Goal: Browse casually

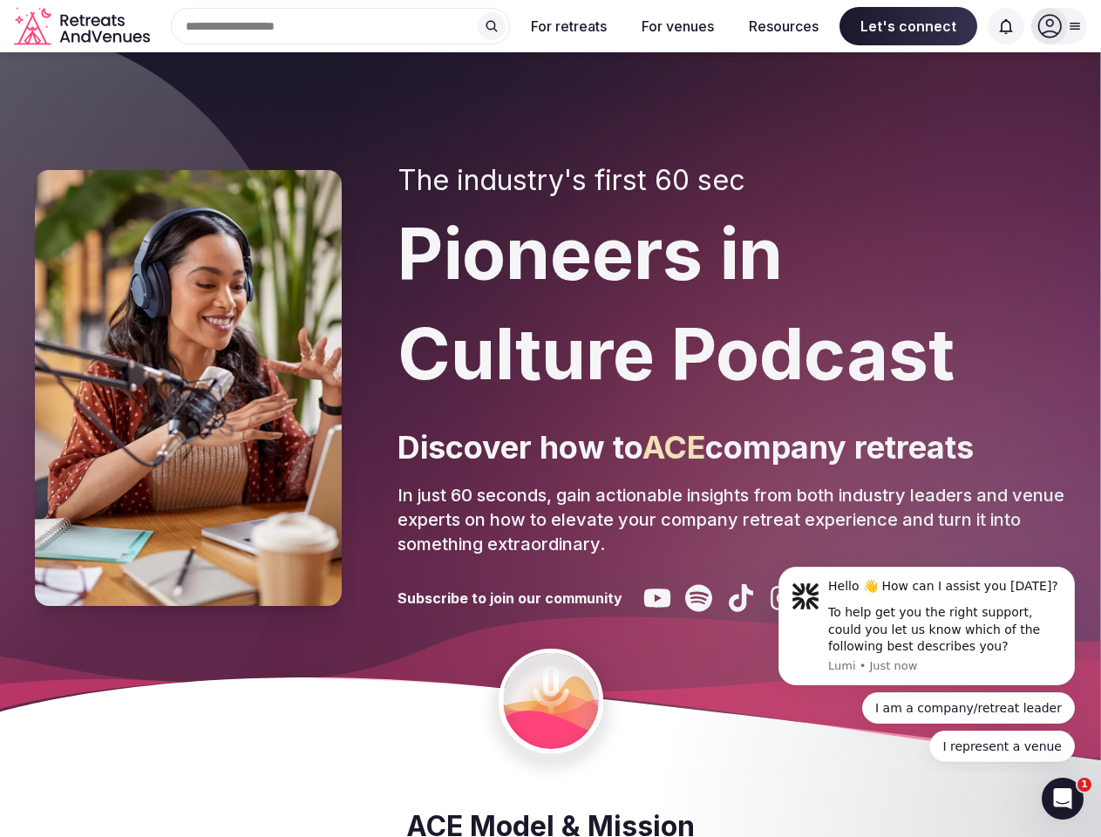
click at [550, 419] on div "The industry's first 60 sec Pioneers in Culture Podcast Discover how to ACE com…" at bounding box center [732, 388] width 669 height 448
click at [341, 26] on div "Search Popular Destinations [GEOGRAPHIC_DATA], [GEOGRAPHIC_DATA] [GEOGRAPHIC_DA…" at bounding box center [333, 26] width 353 height 37
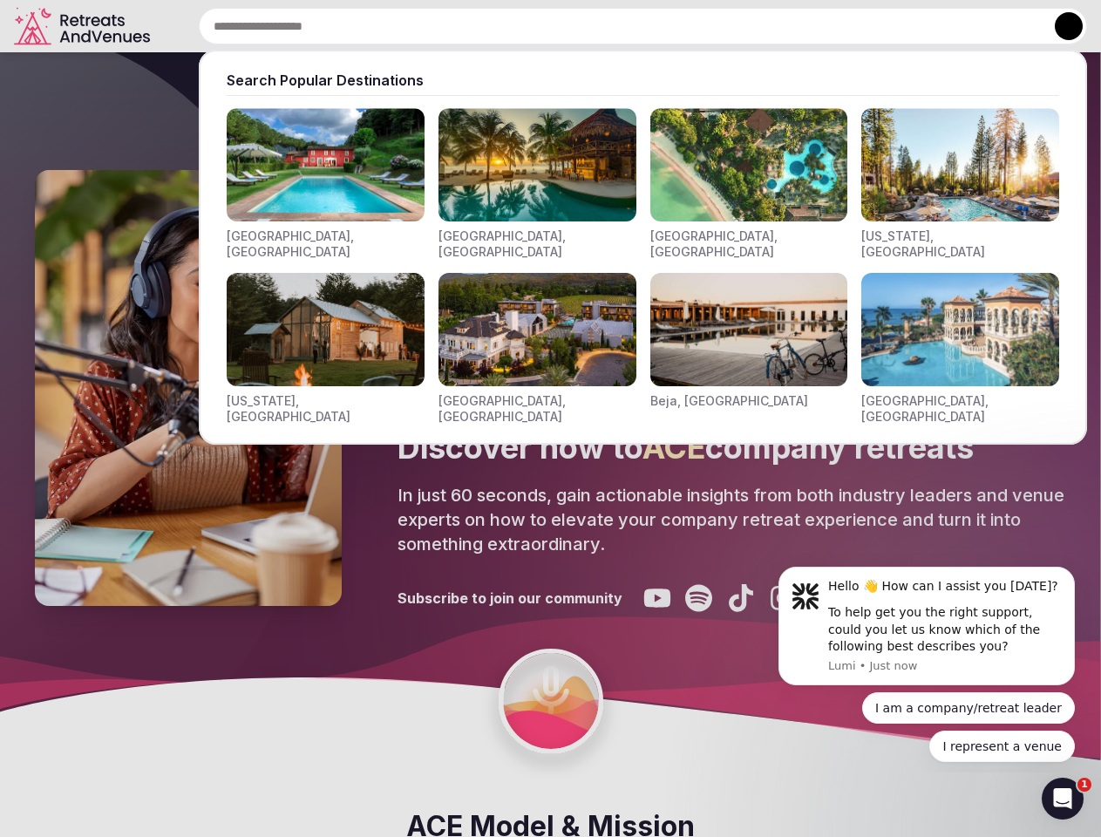
click at [492, 26] on input "text" at bounding box center [643, 26] width 889 height 37
click at [569, 26] on input "text" at bounding box center [643, 26] width 889 height 37
click at [678, 26] on input "text" at bounding box center [643, 26] width 889 height 37
click at [784, 26] on input "text" at bounding box center [643, 26] width 889 height 37
click at [909, 26] on input "text" at bounding box center [643, 26] width 889 height 37
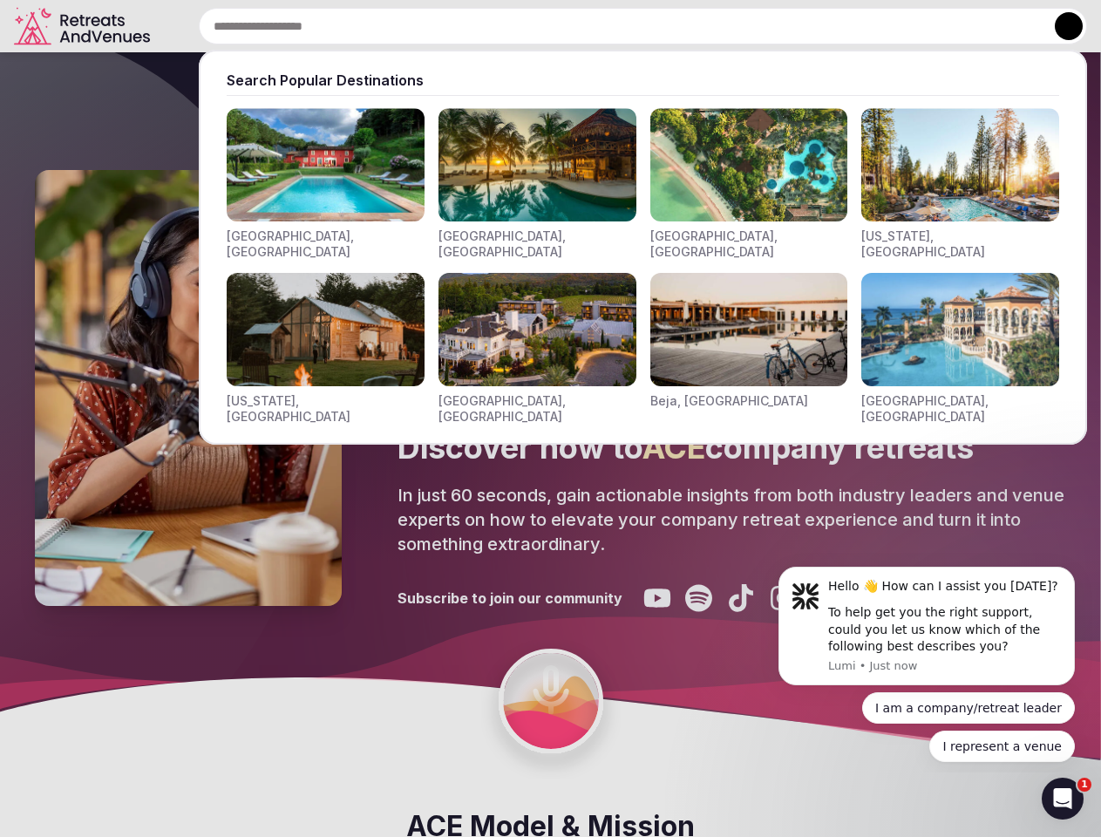
click at [1006, 26] on input "text" at bounding box center [643, 26] width 889 height 37
click at [1060, 26] on button at bounding box center [1069, 26] width 28 height 28
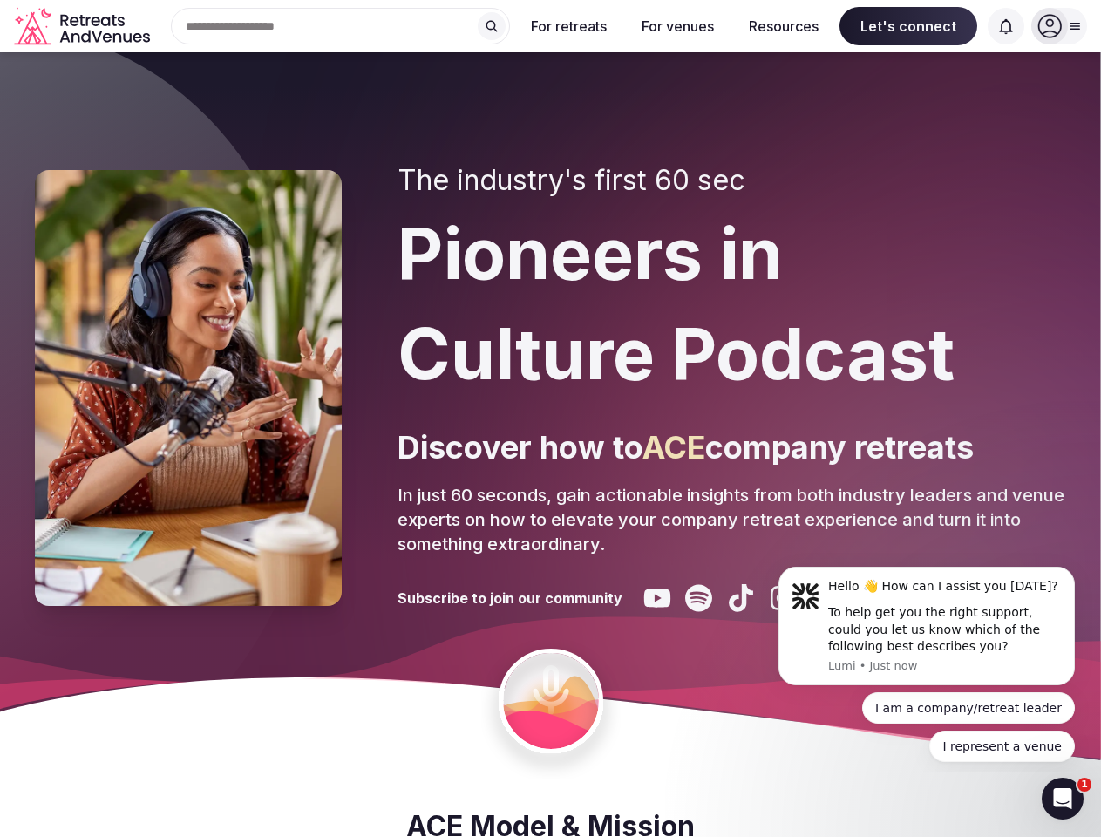
click at [927, 626] on div "To help get you the right support, could you let us know which of the following…" at bounding box center [945, 629] width 234 height 51
